Goal: Check status: Check status

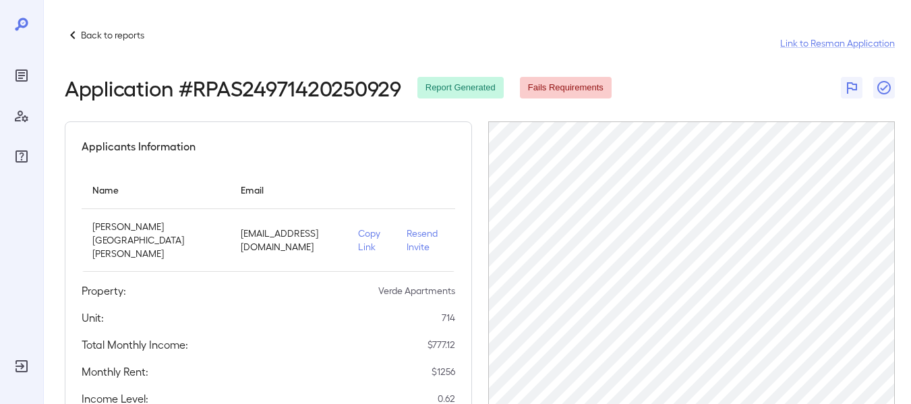
click at [98, 28] on div "Back to reports" at bounding box center [105, 35] width 80 height 16
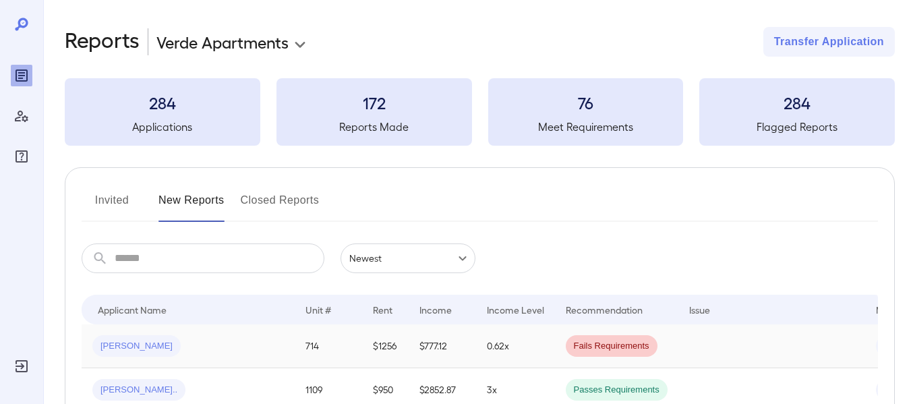
click at [362, 340] on td "$1256" at bounding box center [385, 346] width 47 height 44
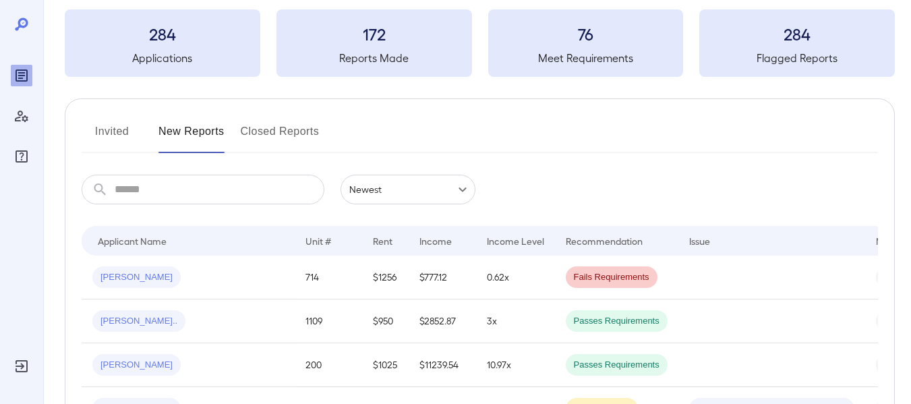
scroll to position [70, 0]
click at [714, 275] on td at bounding box center [771, 276] width 187 height 44
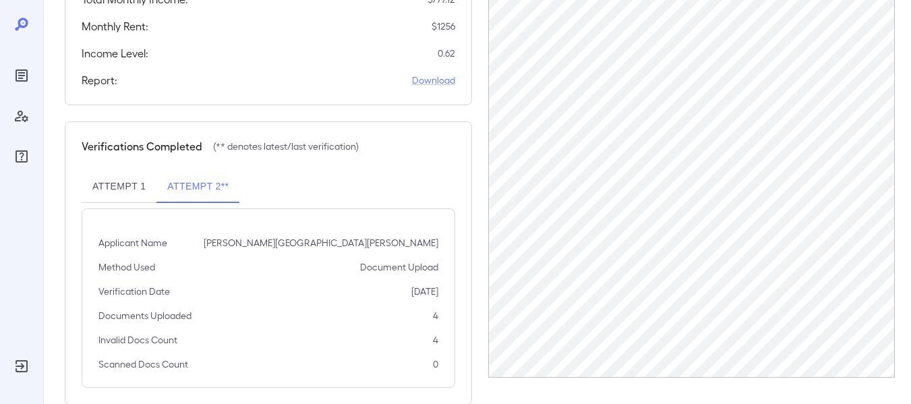
scroll to position [346, 0]
